Goal: Navigation & Orientation: Find specific page/section

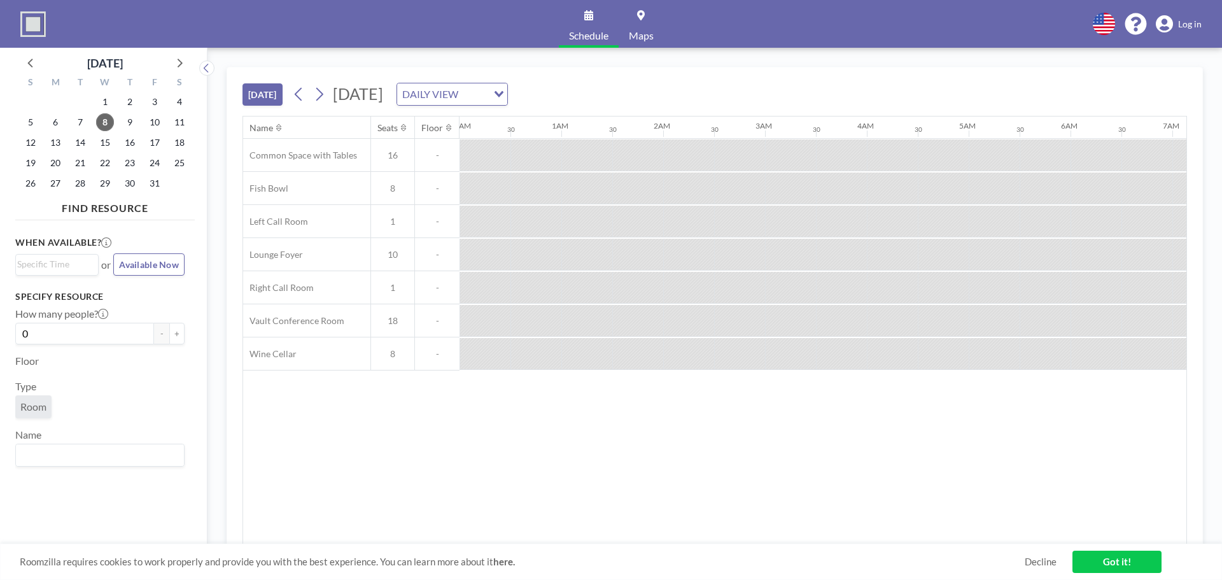
scroll to position [0, 1426]
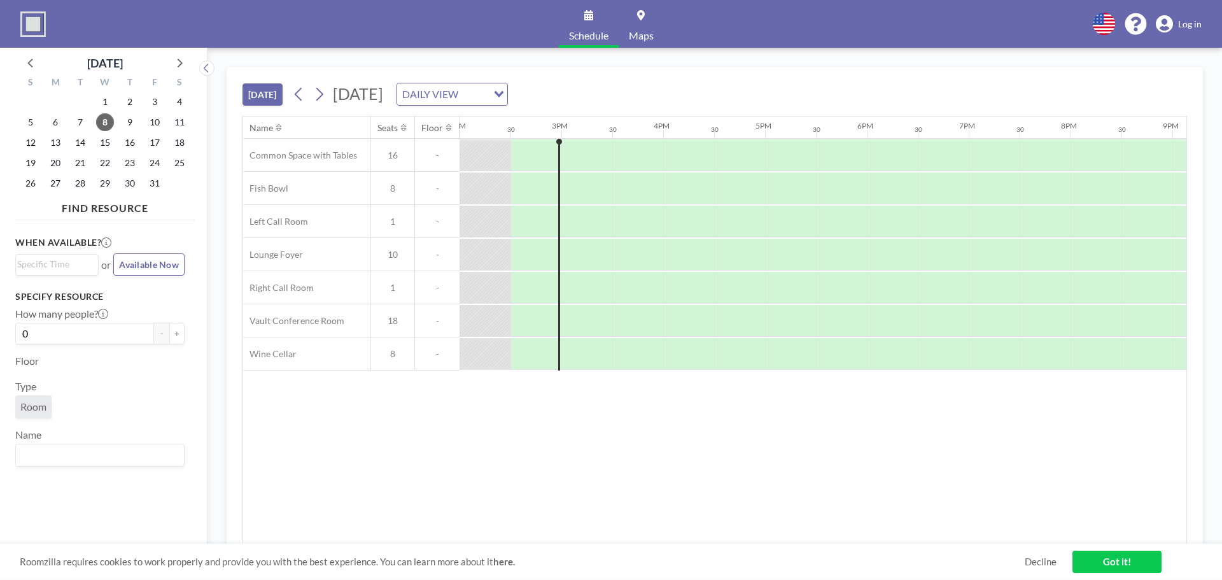
click at [1196, 25] on span "Log in" at bounding box center [1190, 23] width 24 height 11
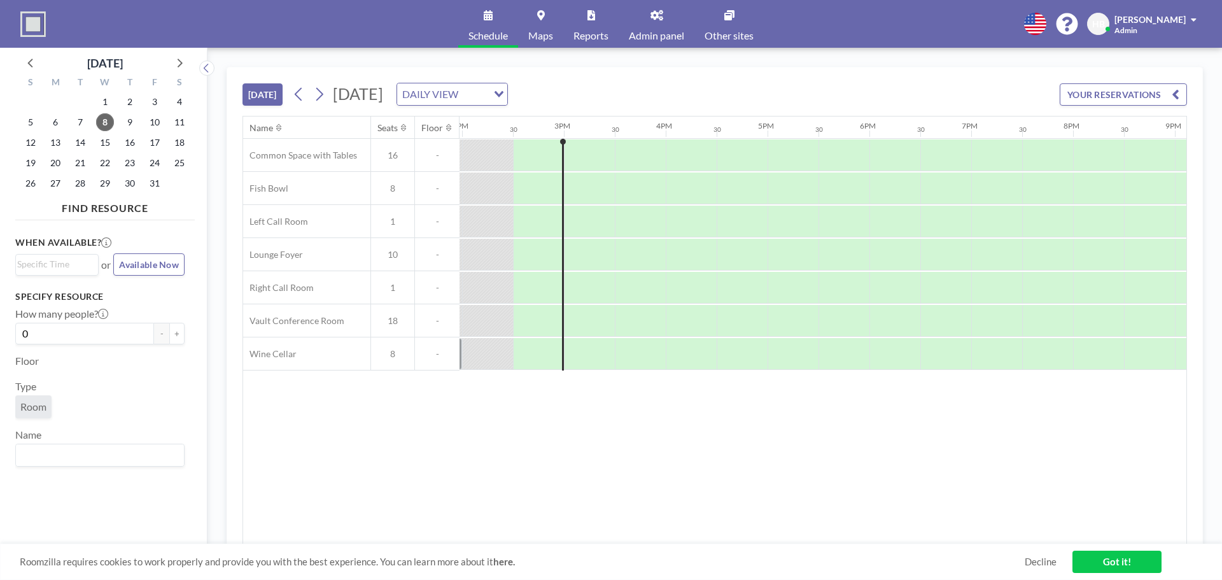
scroll to position [0, 1426]
click at [647, 29] on link "Admin panel" at bounding box center [657, 24] width 76 height 48
